Goal: Task Accomplishment & Management: Manage account settings

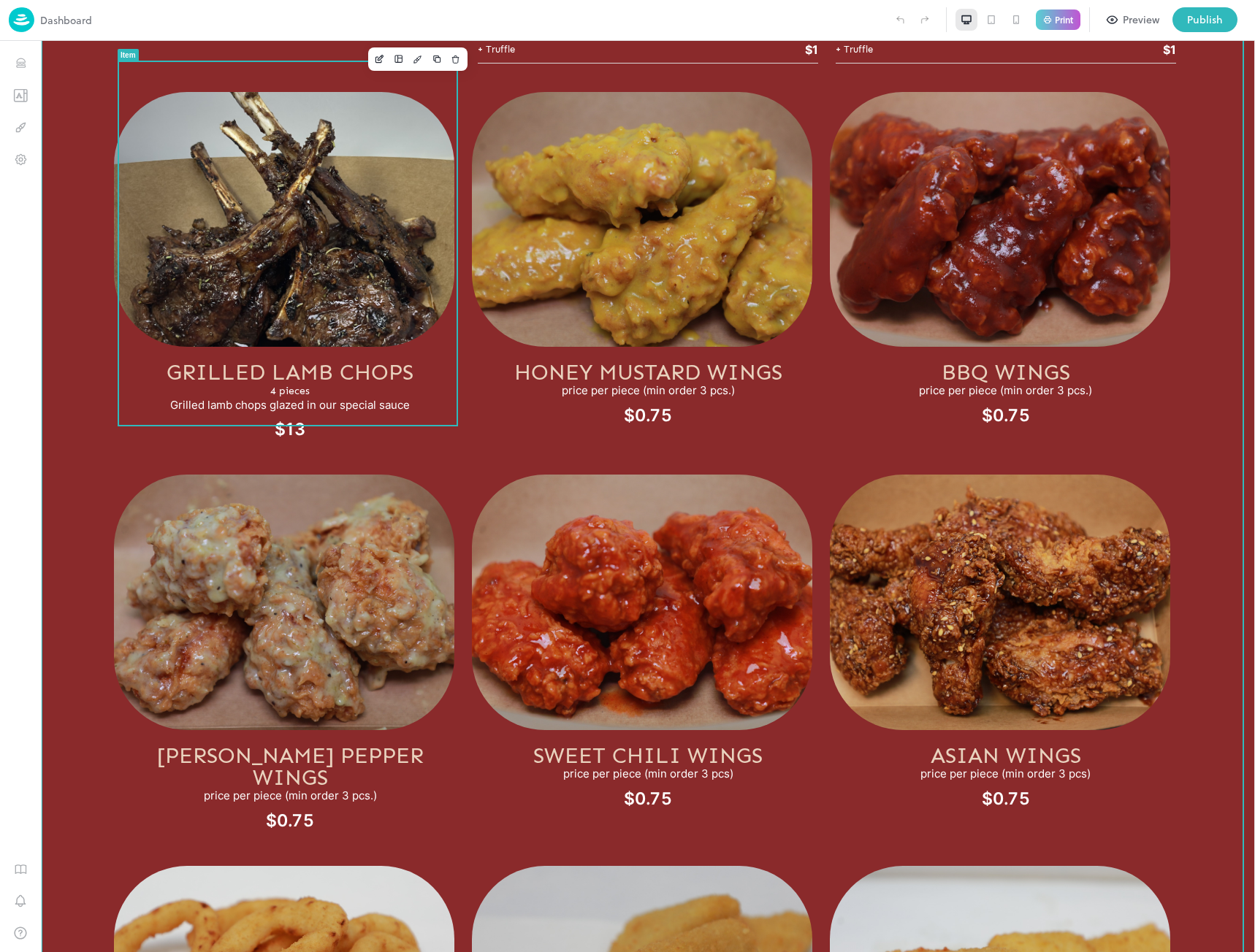
scroll to position [3579, 0]
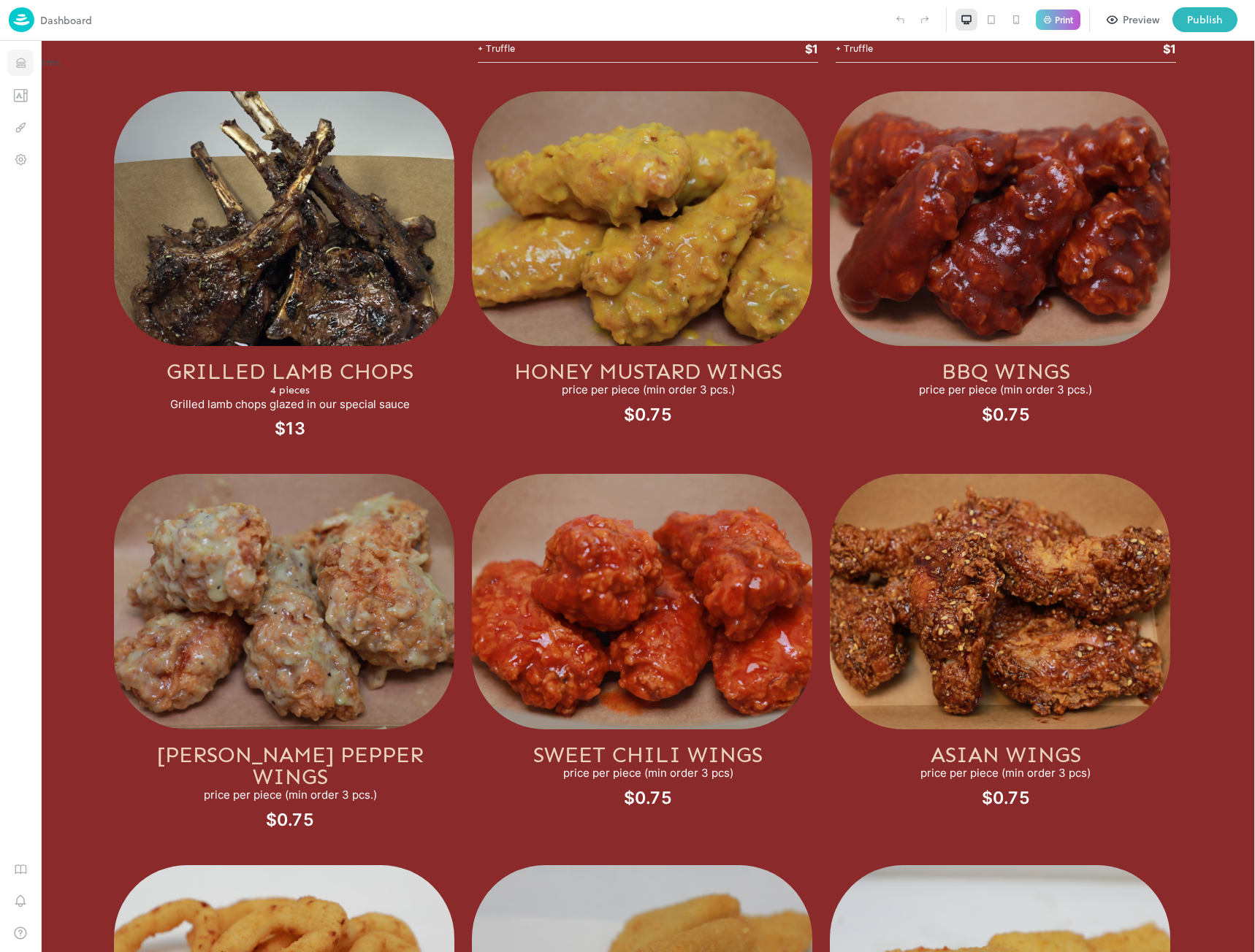
click at [22, 62] on icon "Items" at bounding box center [20, 60] width 8 height 4
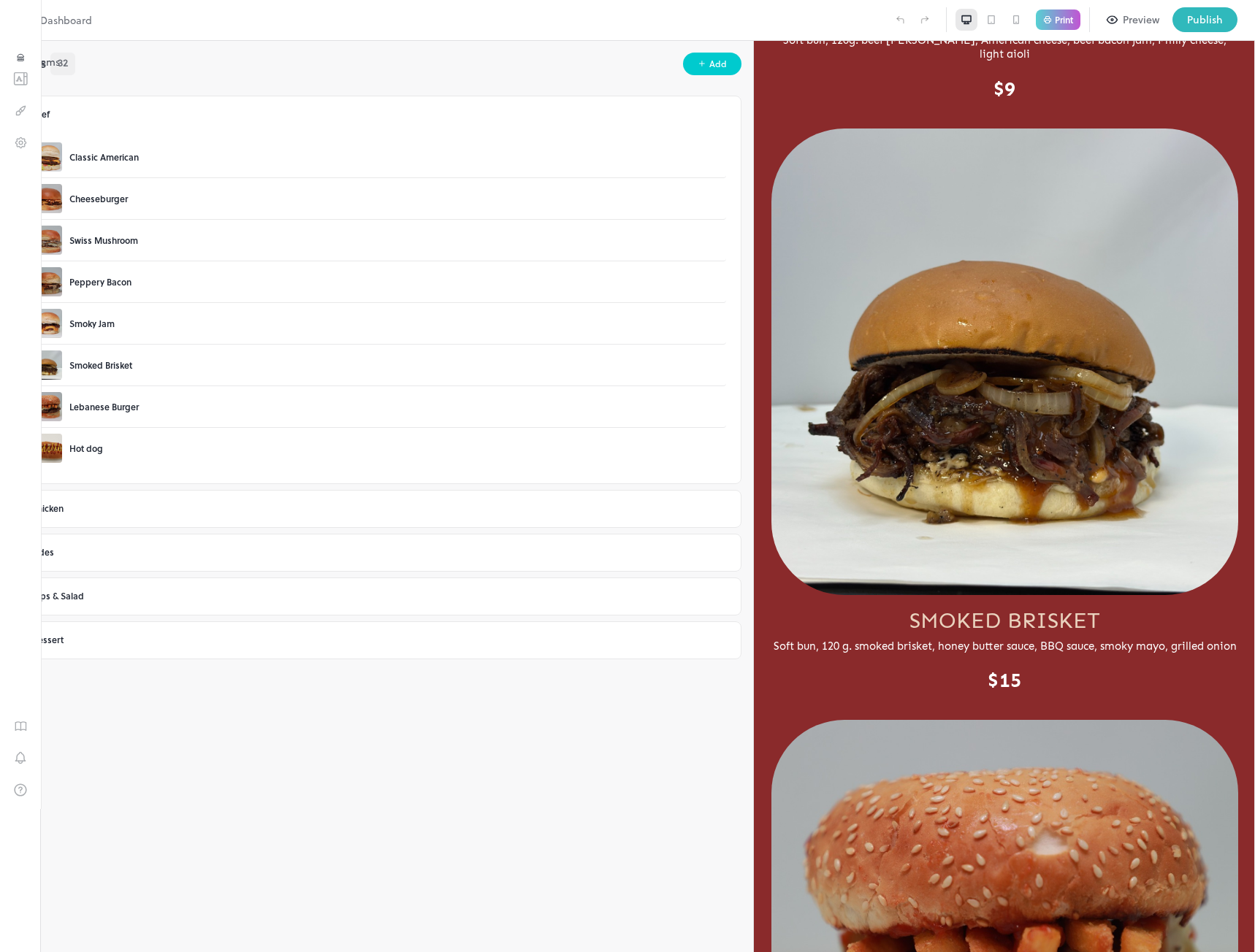
scroll to position [3215, 0]
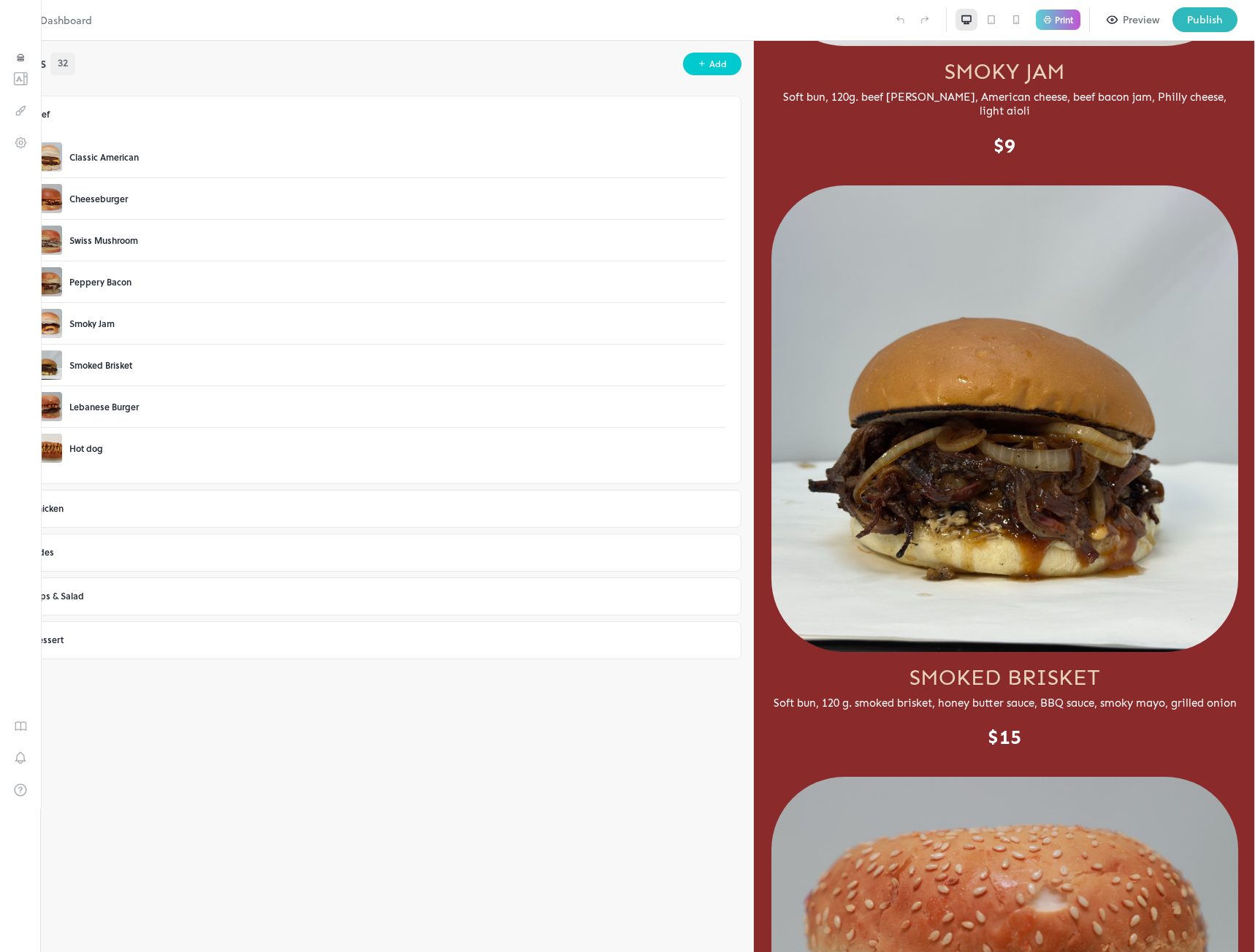
click at [15, 12] on img at bounding box center [21, 20] width 25 height 25
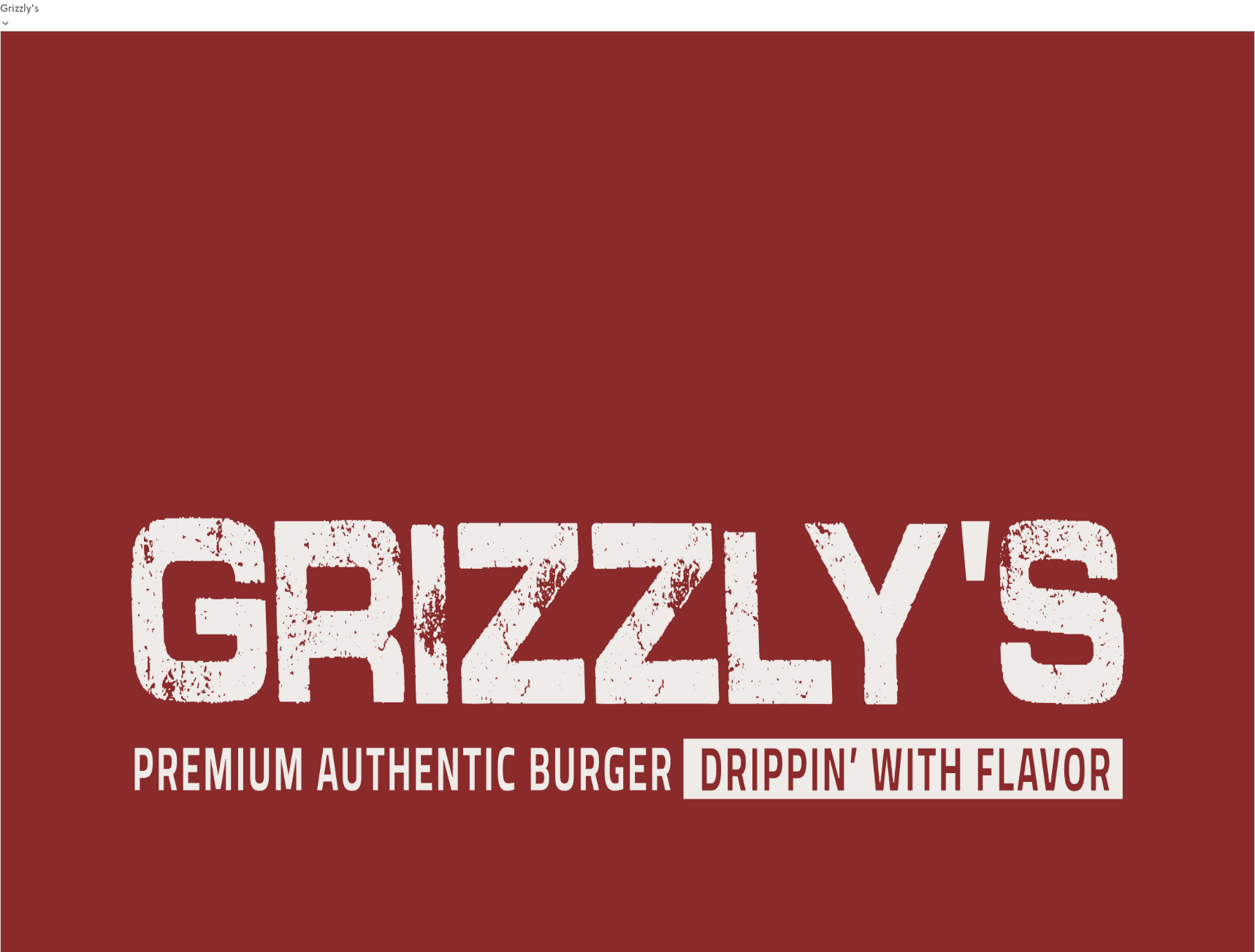
type textarea "**********"
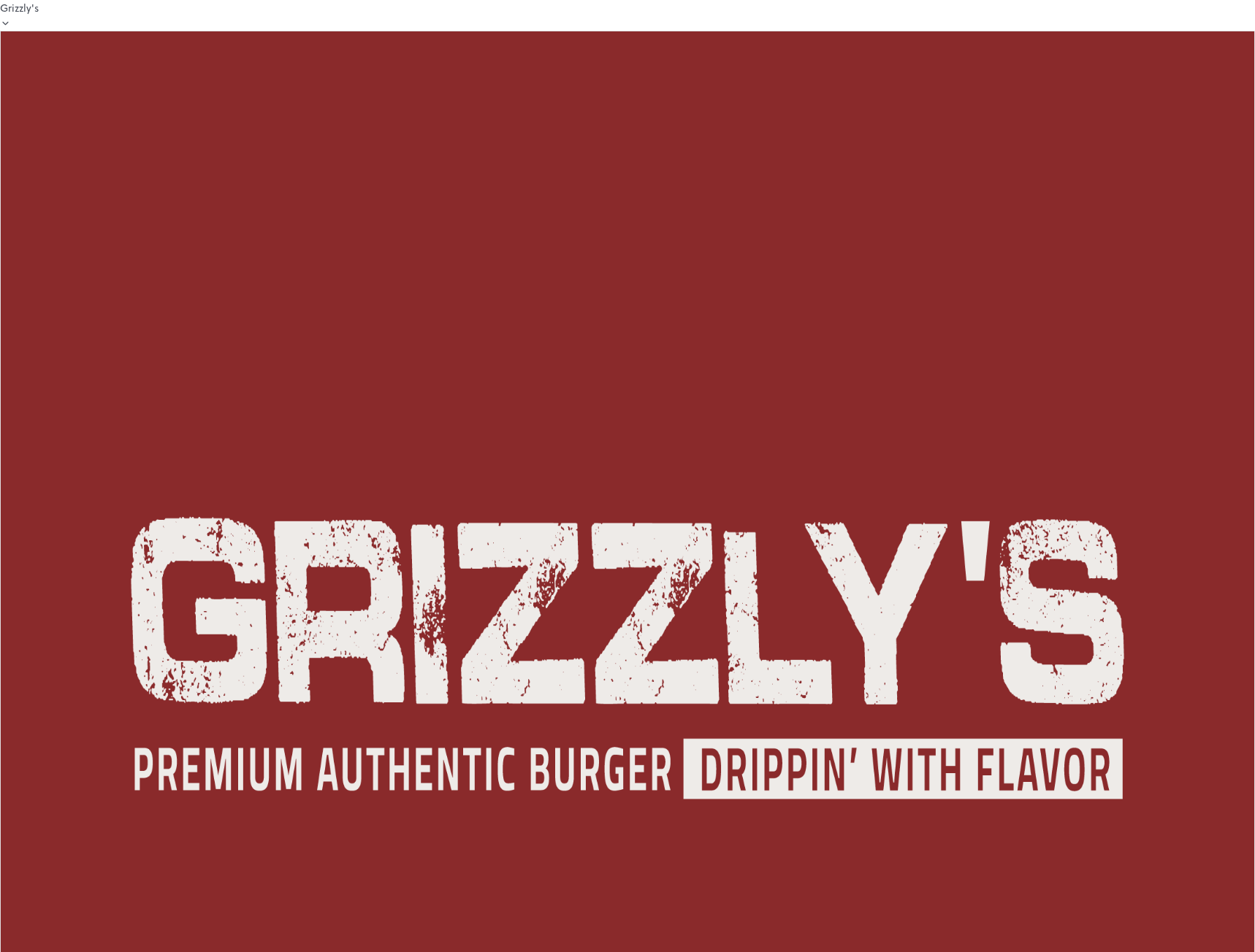
click at [818, 952] on div at bounding box center [627, 952] width 1255 height 0
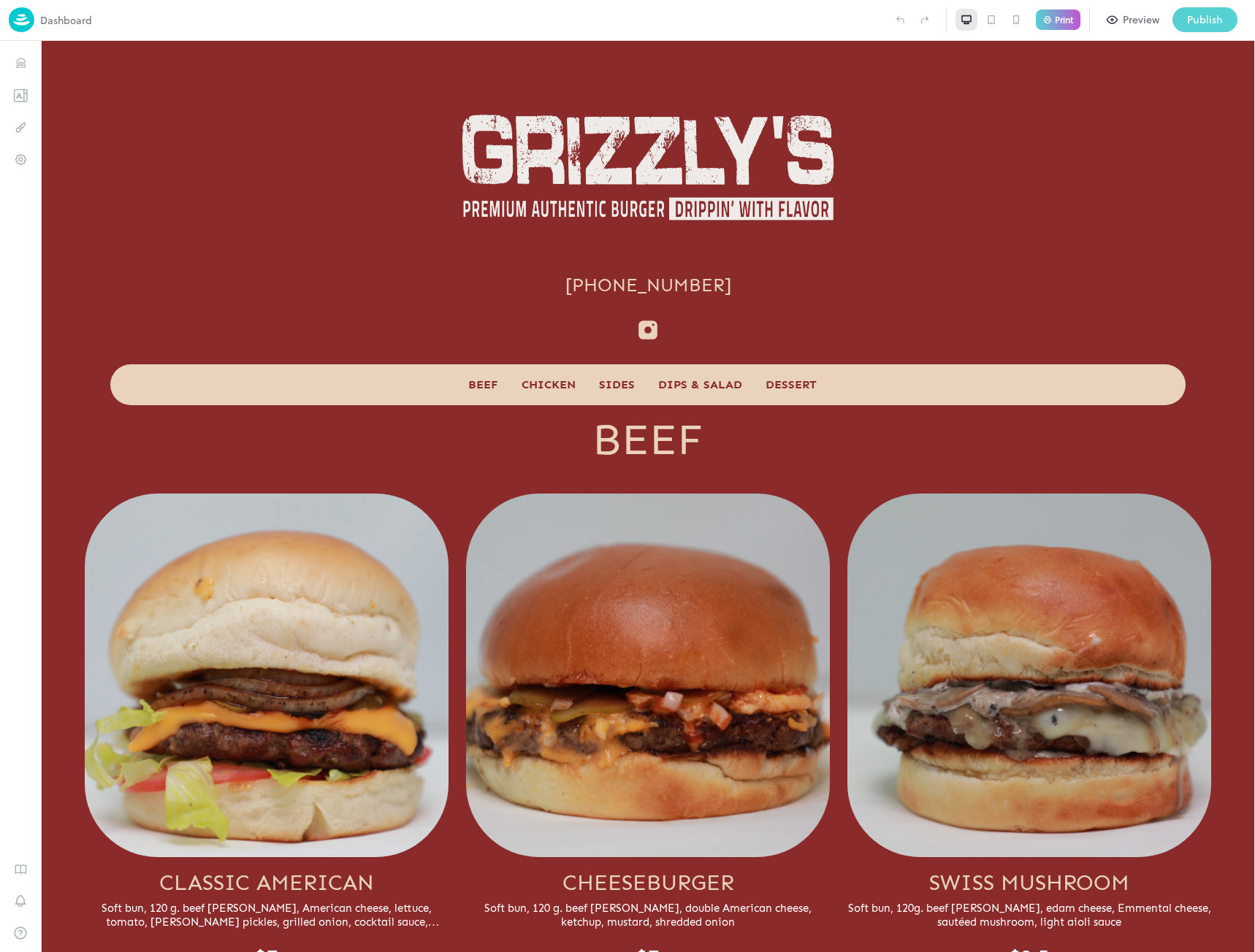
click at [1205, 15] on div "Publish" at bounding box center [1205, 19] width 36 height 16
click at [252, 952] on div at bounding box center [627, 952] width 1255 height 0
click at [23, 26] on img at bounding box center [21, 20] width 25 height 25
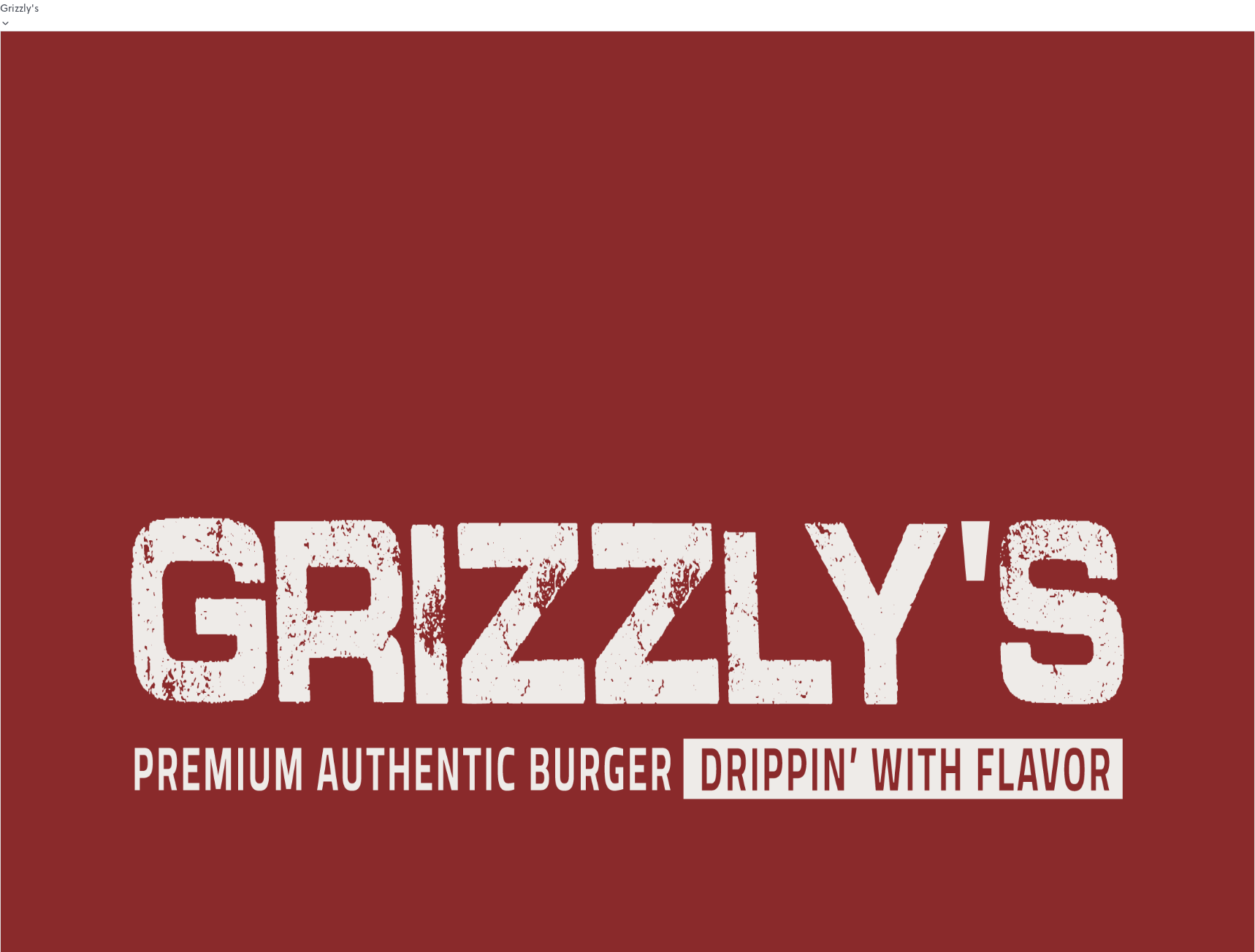
click at [863, 952] on div at bounding box center [627, 952] width 1255 height 0
